Goal: Task Accomplishment & Management: Manage account settings

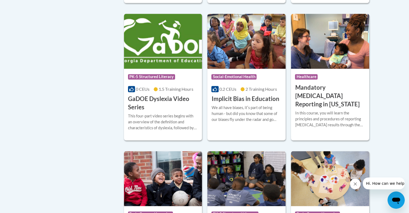
scroll to position [700, 0]
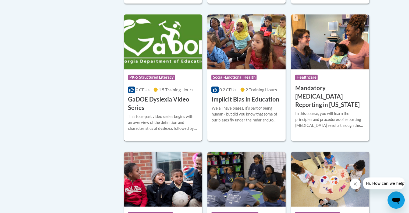
click at [152, 69] on img at bounding box center [163, 41] width 78 height 55
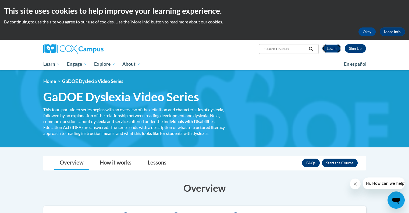
click at [331, 46] on link "Log In" at bounding box center [331, 48] width 19 height 9
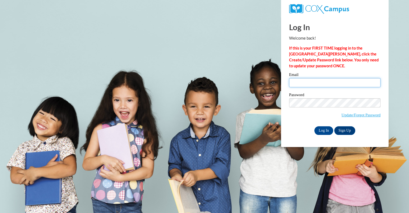
click at [336, 82] on input "Email" at bounding box center [334, 82] width 91 height 9
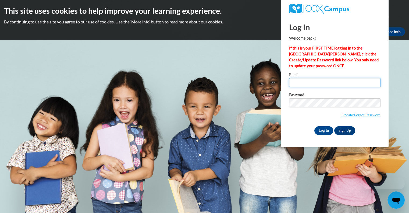
type input "chelsea_reed@dekalbschoolsga.org"
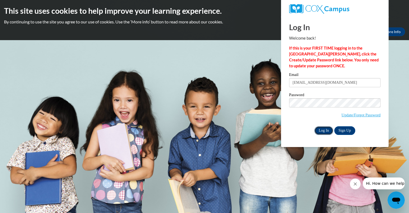
click at [323, 130] on input "Log In" at bounding box center [323, 130] width 19 height 9
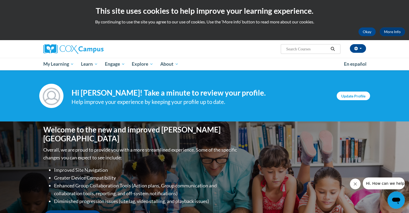
click at [351, 97] on link "Update Profile" at bounding box center [352, 95] width 33 height 9
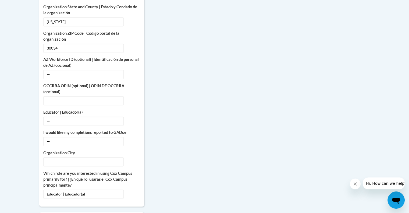
scroll to position [318, 0]
click at [57, 136] on span "—" at bounding box center [83, 140] width 80 height 9
click at [48, 139] on span "—" at bounding box center [83, 140] width 80 height 9
click at [133, 139] on icon "Custom profile fields" at bounding box center [134, 141] width 4 height 4
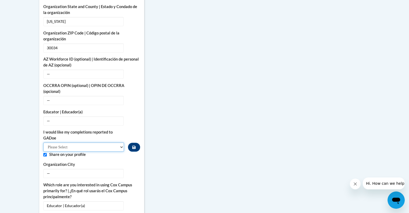
click at [74, 142] on select "Please Select Yes No" at bounding box center [83, 146] width 81 height 9
select select "603ba6f8-c7dd-435b-84cd-d4c8cfb77024"
click at [43, 142] on select "Please Select Yes No" at bounding box center [83, 146] width 81 height 9
click at [77, 168] on span "—" at bounding box center [83, 172] width 80 height 9
click at [135, 171] on icon "Custom profile fields" at bounding box center [134, 173] width 4 height 4
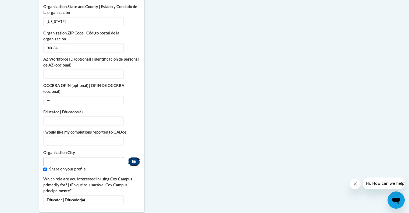
click at [134, 160] on icon "Custom profile fields" at bounding box center [133, 161] width 3 height 3
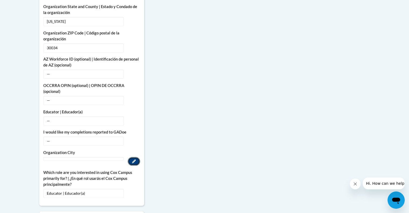
click at [134, 159] on icon "Custom profile fields" at bounding box center [134, 161] width 4 height 4
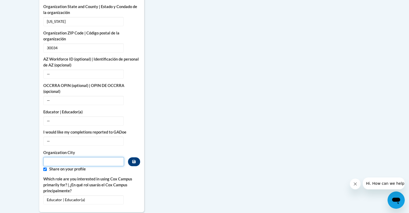
click at [108, 157] on input "Metadata input" at bounding box center [83, 161] width 81 height 9
type input "Decatur"
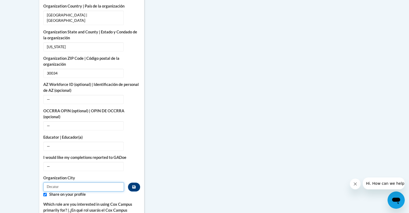
scroll to position [290, 0]
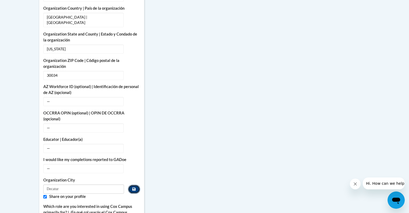
click at [130, 184] on button "Custom profile fields" at bounding box center [134, 188] width 12 height 9
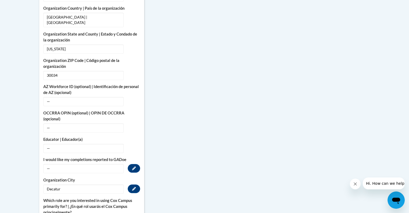
click at [113, 164] on span "—" at bounding box center [83, 168] width 80 height 9
click at [136, 165] on button "Edit" at bounding box center [134, 168] width 12 height 9
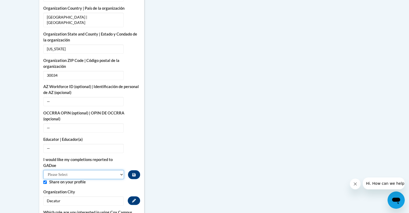
click at [111, 170] on select "Please Select Yes No" at bounding box center [83, 174] width 81 height 9
select select "603ba6f8-c7dd-435b-84cd-d4c8cfb77024"
click at [43, 170] on select "Please Select Yes No" at bounding box center [83, 174] width 81 height 9
click at [137, 170] on button "Custom profile fields" at bounding box center [134, 174] width 12 height 9
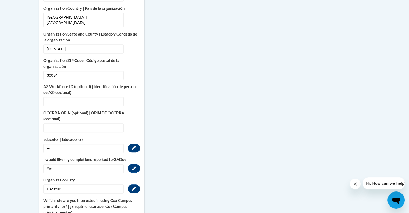
click at [116, 144] on span "—" at bounding box center [83, 147] width 80 height 9
click at [134, 146] on icon "Custom profile fields" at bounding box center [134, 148] width 4 height 4
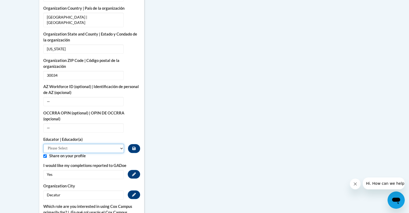
click at [116, 143] on select "Please Select Early Learning/Daycare Teacher/Family Home Care Provider | Maestr…" at bounding box center [83, 147] width 81 height 9
select select "8e40623d-54d0-45cd-9f92-5df65cd3f8cf"
click at [43, 143] on select "Please Select Early Learning/Daycare Teacher/Family Home Care Provider | Maestr…" at bounding box center [83, 147] width 81 height 9
click at [134, 146] on icon "Custom profile fields" at bounding box center [133, 147] width 3 height 3
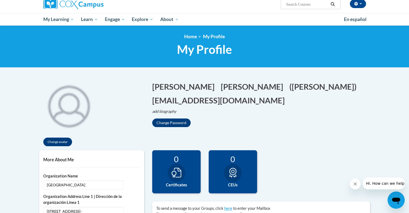
scroll to position [42, 0]
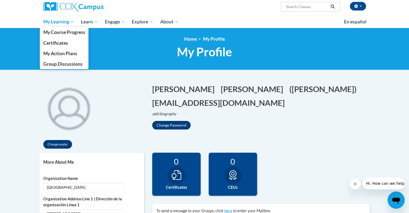
click at [63, 21] on span "My Learning" at bounding box center [58, 22] width 31 height 6
click at [79, 34] on span "My Course Progress" at bounding box center [64, 32] width 42 height 6
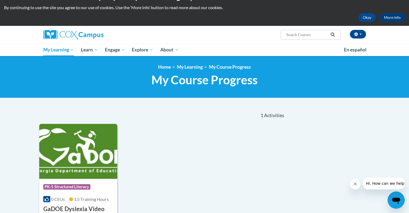
scroll to position [14, 0]
